Goal: Find specific fact: Find specific fact

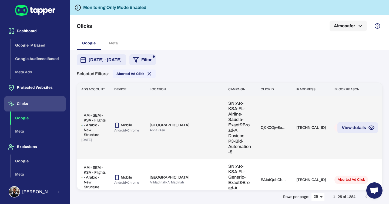
click at [356, 122] on button "View details" at bounding box center [357, 127] width 41 height 11
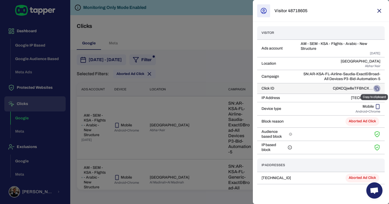
click at [375, 88] on icon "Copy to clipboard" at bounding box center [376, 87] width 2 height 2
click at [204, 104] on div at bounding box center [194, 102] width 389 height 204
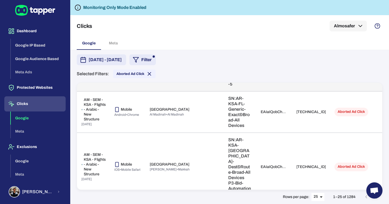
scroll to position [82, 0]
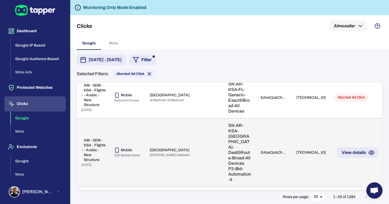
click at [256, 124] on td "EAIaIQobChMI-buUs_--jwMVDKJoCR3bjiybEAAYASAAEgJPPfD_BwE" at bounding box center [274, 152] width 36 height 68
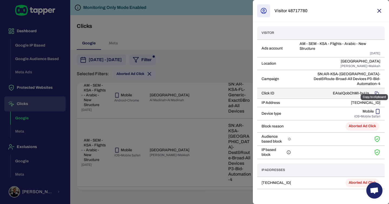
click at [376, 92] on rect "Copy to clipboard" at bounding box center [377, 93] width 2 height 2
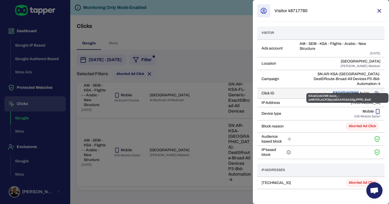
drag, startPoint x: 332, startPoint y: 89, endPoint x: 359, endPoint y: 89, distance: 26.5
click at [359, 91] on p "EAIaIQobChMI-buUs_--jwMVDKJoCR3bjiybEAAYASAAEgJPPfD_BwE" at bounding box center [353, 93] width 41 height 5
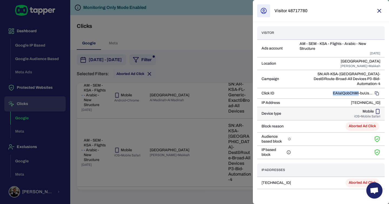
copy p "EAIaIQobChMI"
click at [376, 11] on icon "button" at bounding box center [379, 11] width 6 height 6
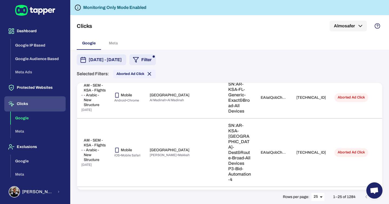
click at [290, 27] on div "Clicks Almosafer" at bounding box center [230, 26] width 306 height 22
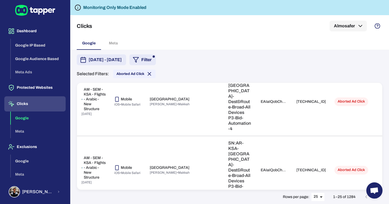
scroll to position [246, 0]
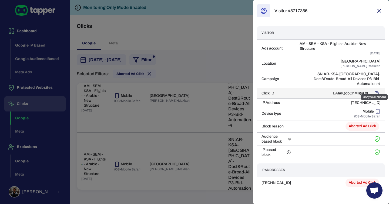
click at [377, 91] on icon "Copy to clipboard" at bounding box center [377, 93] width 4 height 4
